Goal: Information Seeking & Learning: Learn about a topic

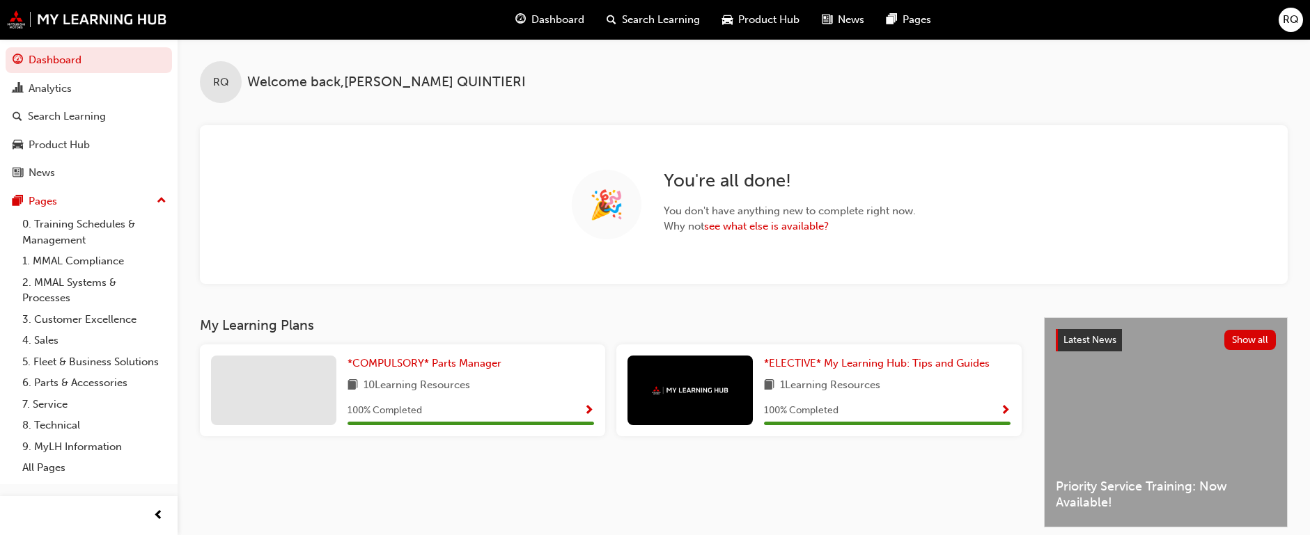
click at [568, 13] on span "Dashboard" at bounding box center [557, 20] width 53 height 16
click at [91, 65] on link "Dashboard" at bounding box center [89, 60] width 166 height 26
click at [744, 17] on span "Product Hub" at bounding box center [768, 20] width 61 height 16
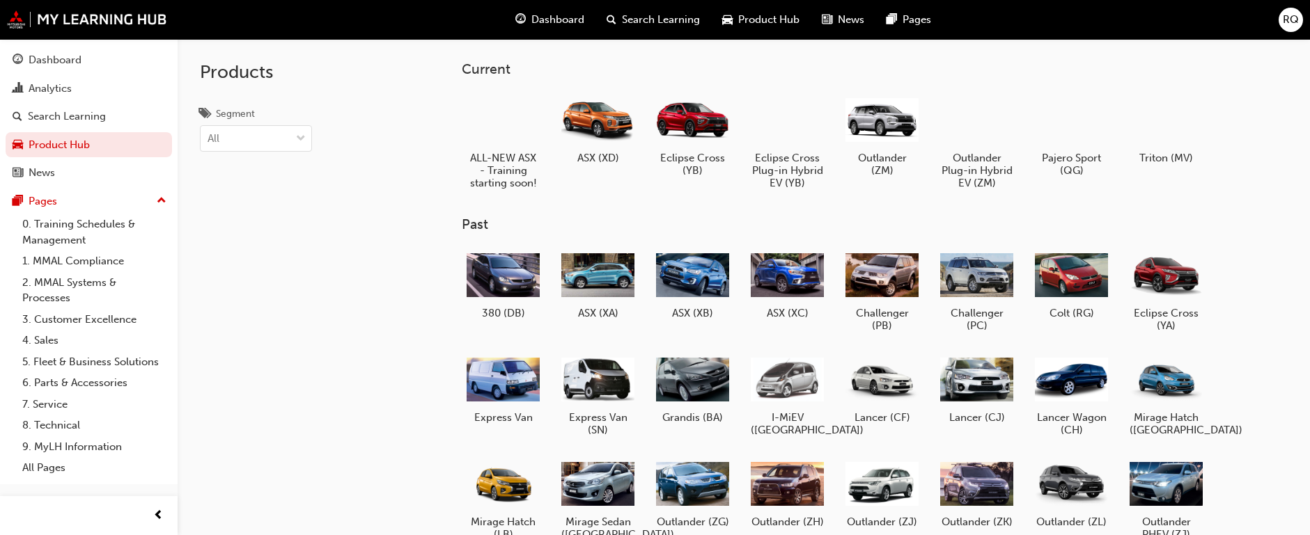
click at [682, 19] on span "Search Learning" at bounding box center [661, 20] width 78 height 16
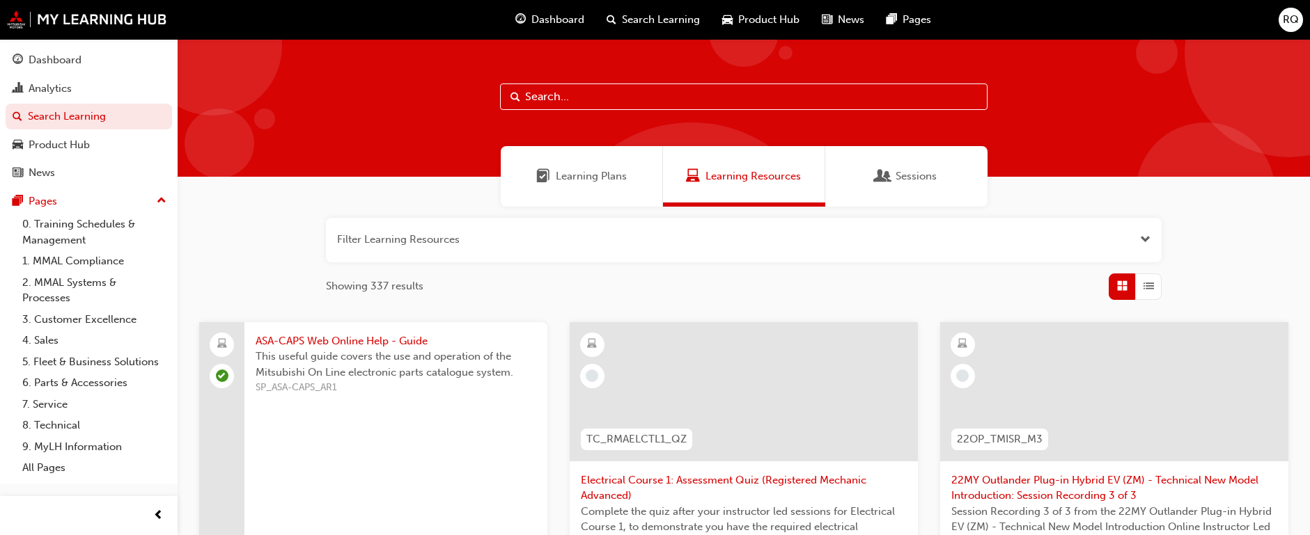
click at [878, 177] on span "Sessions" at bounding box center [883, 176] width 14 height 16
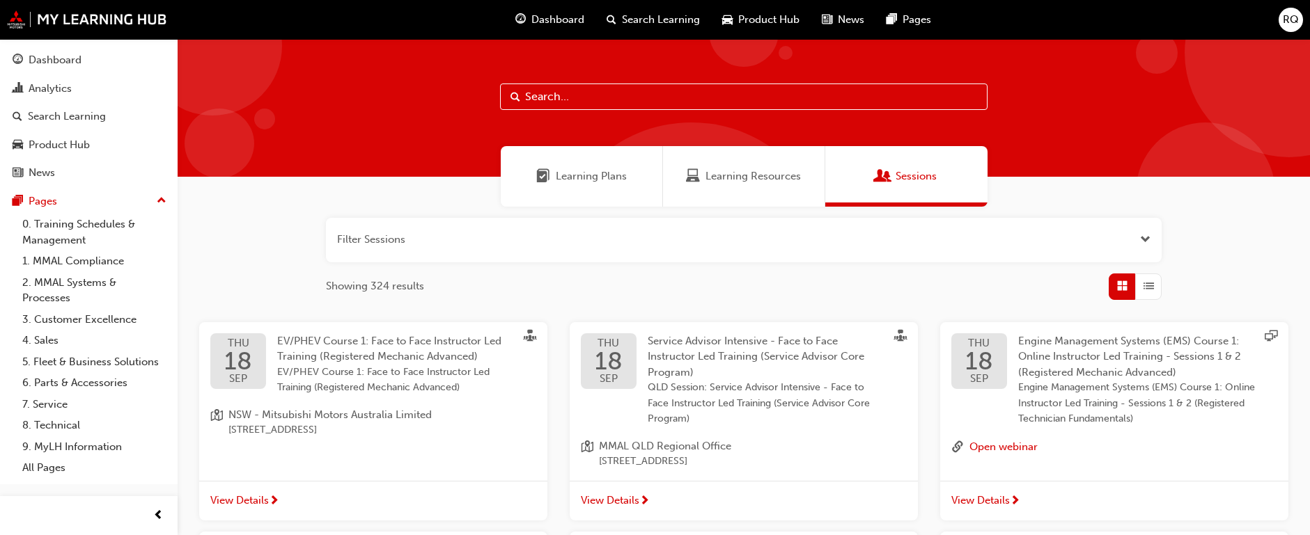
click at [650, 172] on div "Learning Plans" at bounding box center [582, 176] width 162 height 61
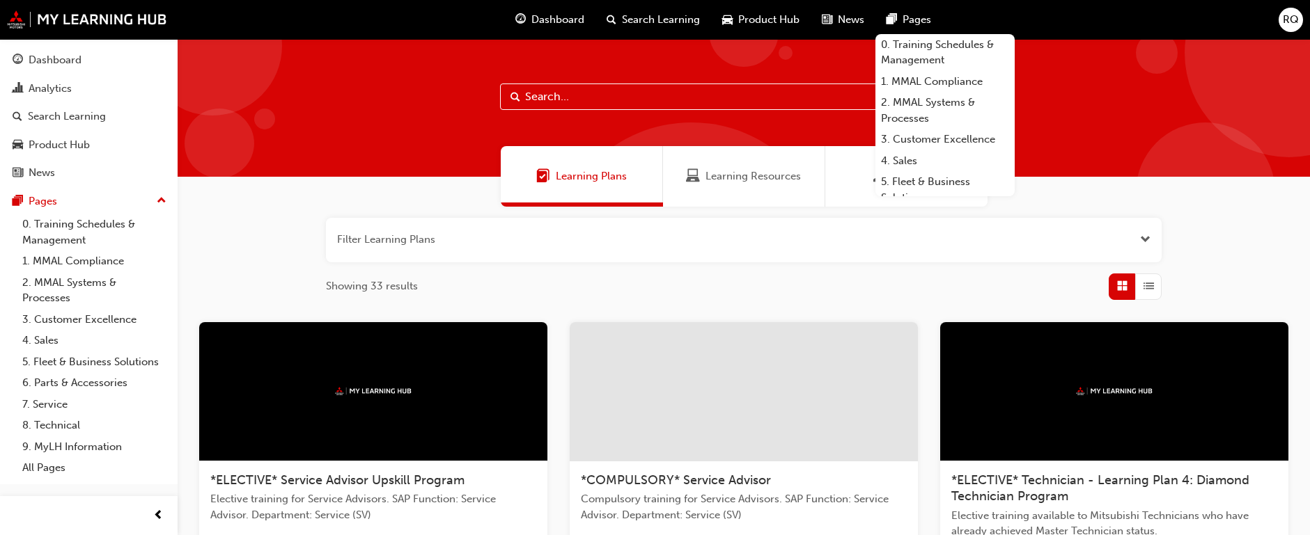
click at [469, 292] on div "Showing 33 results" at bounding box center [744, 287] width 836 height 26
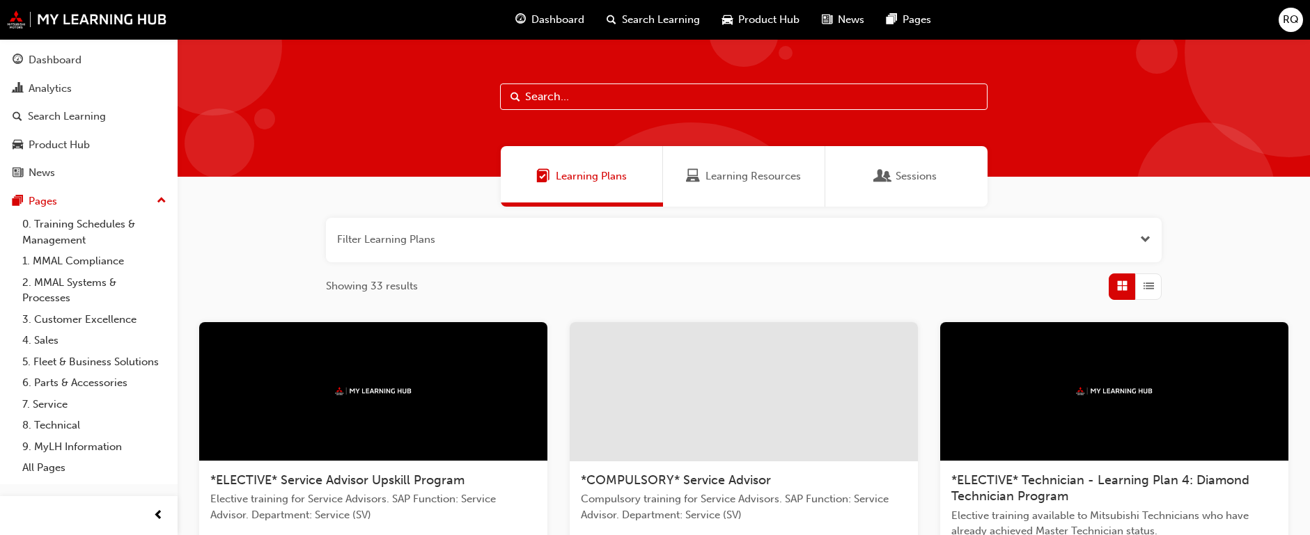
click at [1283, 20] on span "RQ" at bounding box center [1291, 20] width 16 height 16
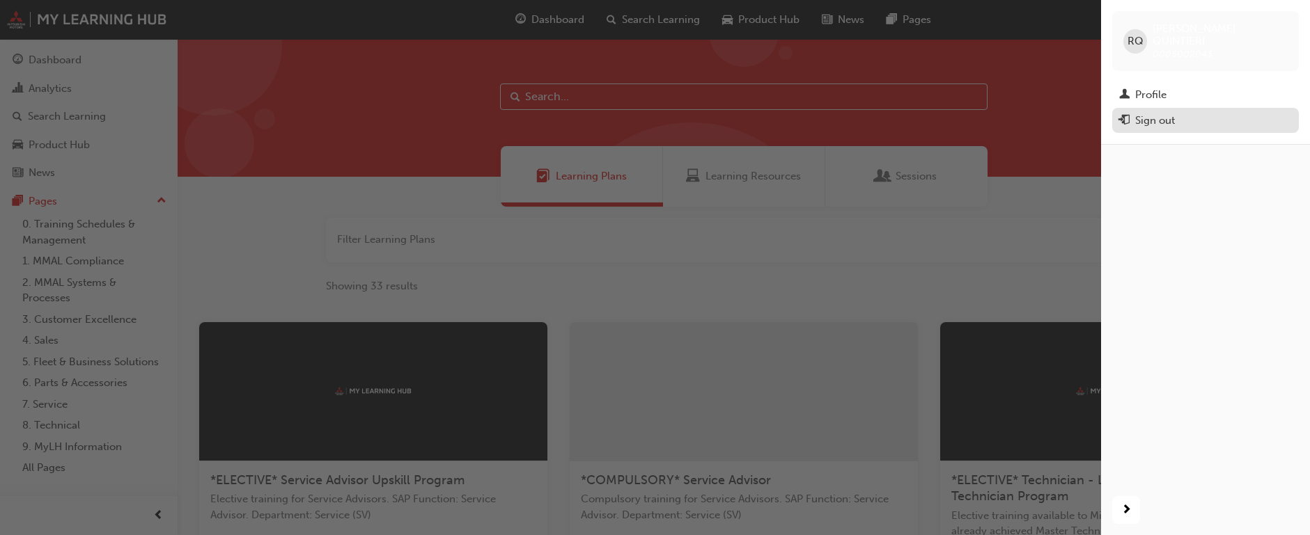
click at [1155, 113] on div "Sign out" at bounding box center [1155, 121] width 40 height 16
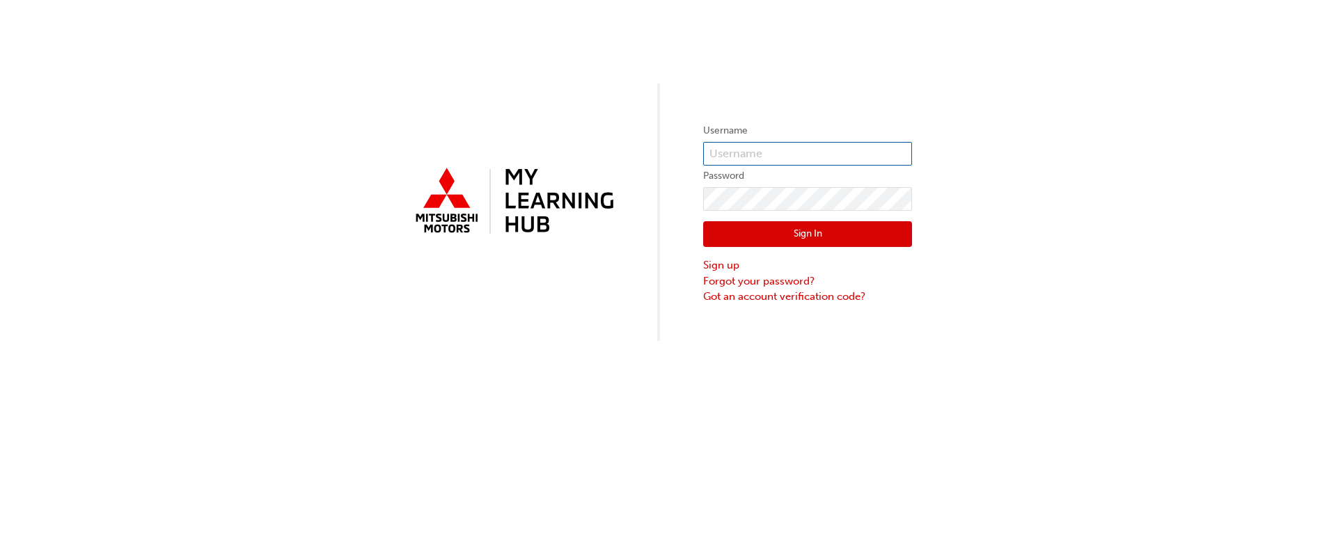
click at [730, 154] on input "text" at bounding box center [807, 154] width 209 height 24
type input "0005002043"
click at [1223, 70] on div "Username 0005002043 Password Sign In Sign up Forgot your password? Got an accou…" at bounding box center [660, 170] width 1320 height 341
click at [772, 233] on button "Sign In" at bounding box center [807, 234] width 209 height 26
